Goal: Information Seeking & Learning: Learn about a topic

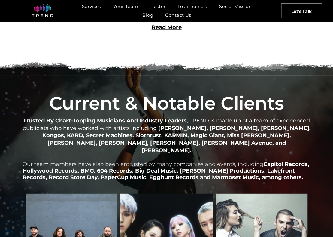
scroll to position [630, 0]
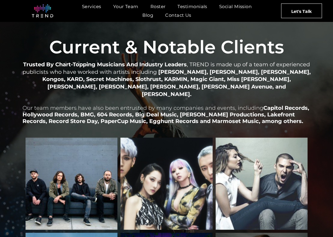
click at [109, 72] on p "Trusted By Chart-Topping Musicians And Industry Leaders , TREND is made up of a…" at bounding box center [167, 79] width 288 height 37
click at [90, 78] on strong "Mitski, Allison Ponthier, Ani DiFranco, Kongos, KARD, Secret Machines, Slothrus…" at bounding box center [176, 83] width 268 height 29
click at [88, 105] on span "Our team members have also been entrusted by many companies and events, includi…" at bounding box center [143, 108] width 241 height 7
click at [149, 8] on link "Roster" at bounding box center [157, 6] width 27 height 9
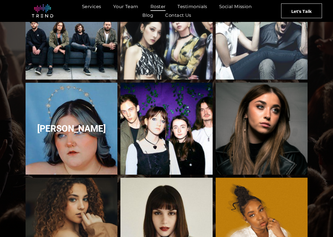
scroll to position [172, 0]
